Goal: Information Seeking & Learning: Learn about a topic

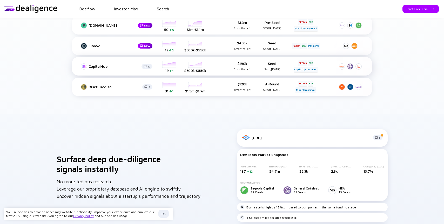
scroll to position [299, 0]
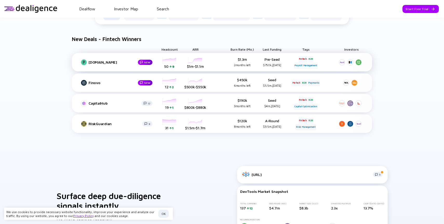
click at [193, 60] on div "ARR [DATE] [DATE] [DATE] [DATE] [DATE] [DATE] [DATE] [DATE] 0 1 2 3 4 5 6 7 8 9…" at bounding box center [196, 62] width 26 height 15
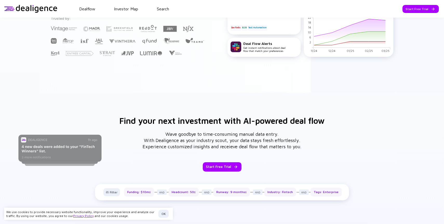
scroll to position [0, 0]
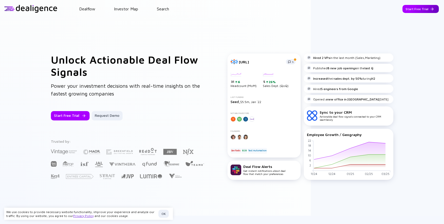
click at [409, 9] on div "Start Free Trial" at bounding box center [421, 9] width 36 height 8
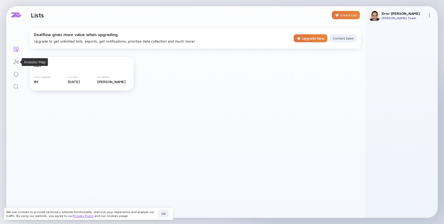
click at [17, 61] on icon "Investor Map" at bounding box center [16, 62] width 6 height 6
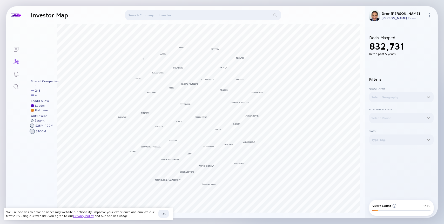
click at [14, 71] on icon "Reminders" at bounding box center [16, 74] width 6 height 6
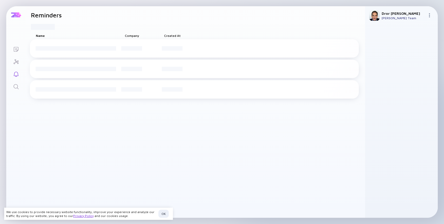
click at [15, 14] on div at bounding box center [16, 15] width 10 height 5
click at [15, 49] on icon "Lists" at bounding box center [16, 49] width 6 height 6
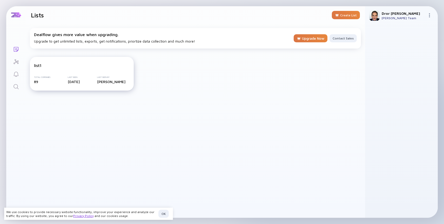
click at [56, 70] on div "list1 Total Companies 89 Last Seen [DATE] Last Seen By [PERSON_NAME]" at bounding box center [82, 74] width 104 height 34
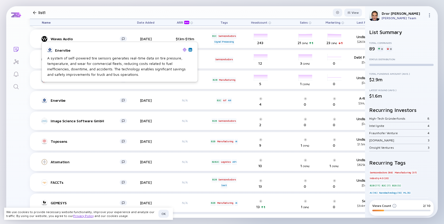
scroll to position [158, 0]
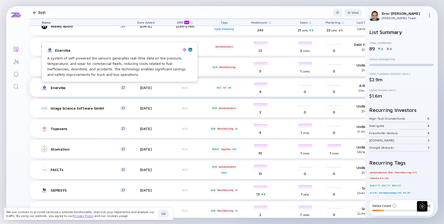
click at [71, 90] on link "Enervibe" at bounding box center [86, 88] width 89 height 6
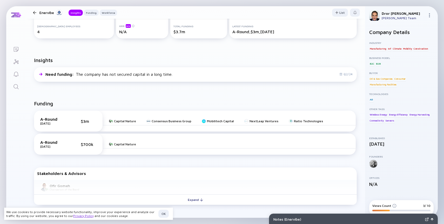
scroll to position [110, 0]
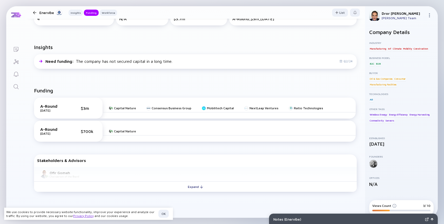
click at [62, 139] on div "A-Round [DATE] $700k" at bounding box center [68, 131] width 69 height 21
click at [72, 112] on div "A-Round [DATE] $3m" at bounding box center [68, 108] width 56 height 9
click at [71, 128] on div "A-Round [DATE] $700k" at bounding box center [68, 131] width 56 height 9
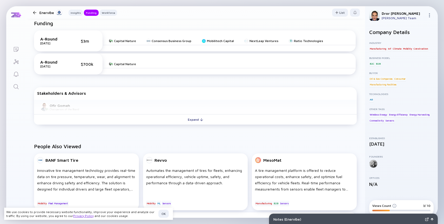
scroll to position [189, 0]
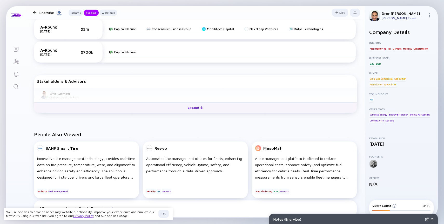
click at [196, 106] on div "Expand" at bounding box center [196, 108] width 22 height 8
click at [195, 109] on div "Collapse" at bounding box center [195, 108] width 23 height 8
click at [195, 109] on div "Expand" at bounding box center [196, 108] width 22 height 8
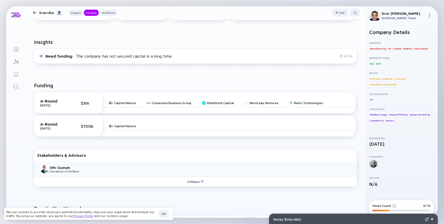
scroll to position [0, 0]
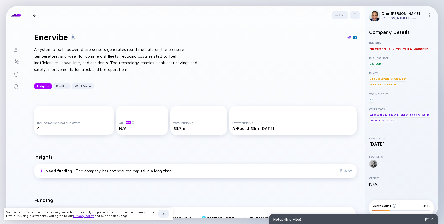
click at [34, 13] on div "Enervibe Insights Funding Workforce" at bounding box center [74, 15] width 86 height 7
click at [35, 16] on div at bounding box center [34, 15] width 3 height 3
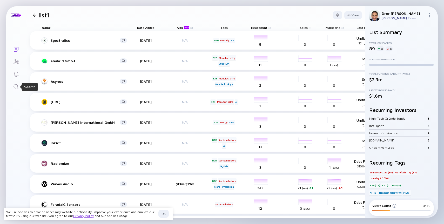
click at [14, 89] on icon "Search" at bounding box center [16, 87] width 6 height 6
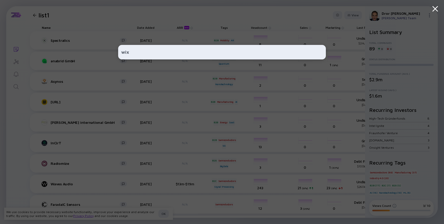
type input "wix"
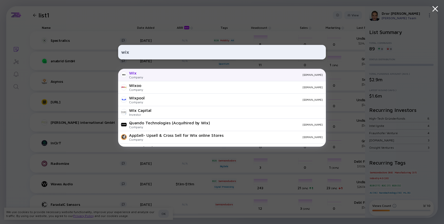
click at [149, 75] on div "[DOMAIN_NAME]" at bounding box center [235, 74] width 176 height 3
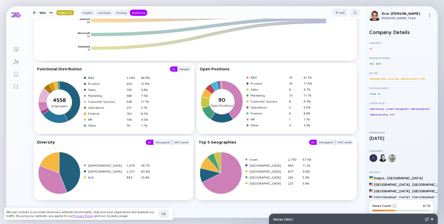
scroll to position [914, 0]
